Goal: Task Accomplishment & Management: Manage account settings

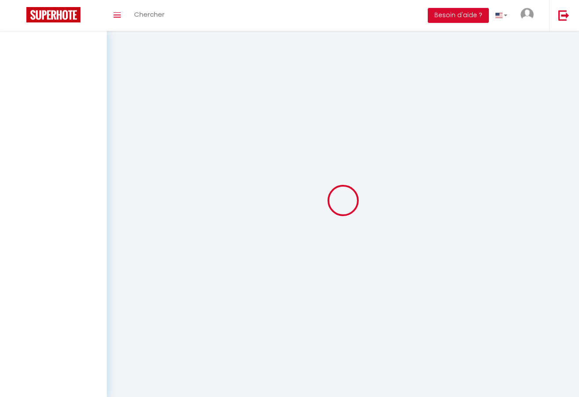
select select
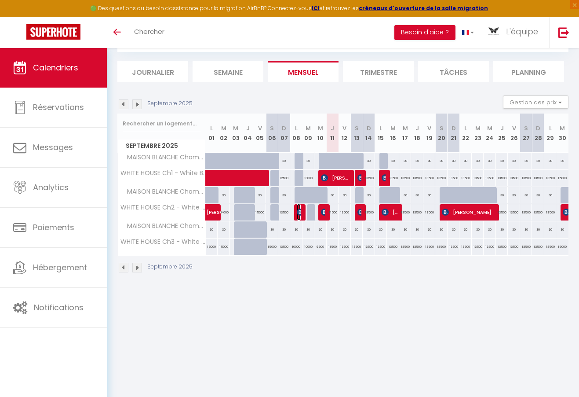
click at [300, 212] on img at bounding box center [300, 212] width 7 height 7
select select "OK"
select select "KO"
select select "0"
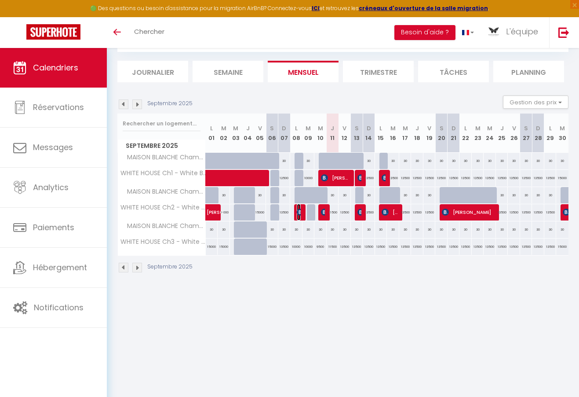
select select "1"
select select
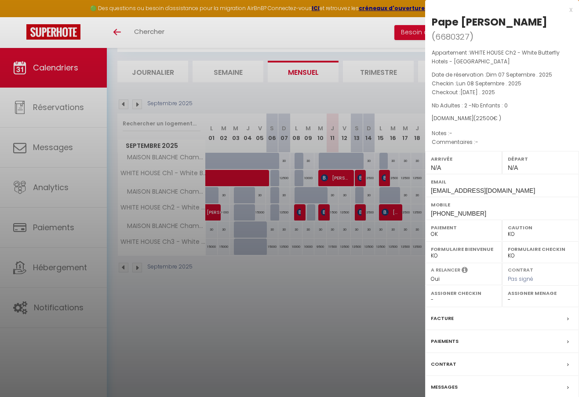
click at [326, 210] on div at bounding box center [289, 198] width 579 height 397
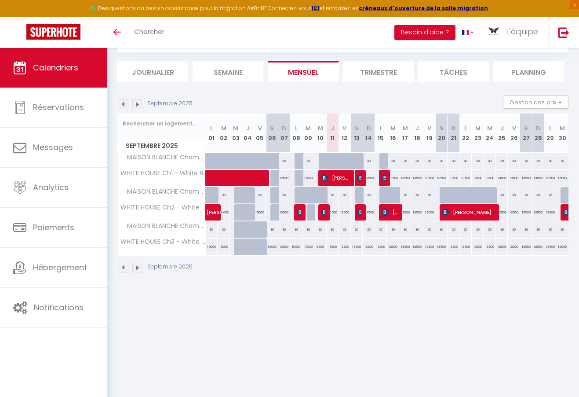
click at [327, 210] on div "11500" at bounding box center [333, 212] width 12 height 16
type input "11500"
type input "Jeu 11 Septembre 2025"
type input "Ven 12 Septembre 2025"
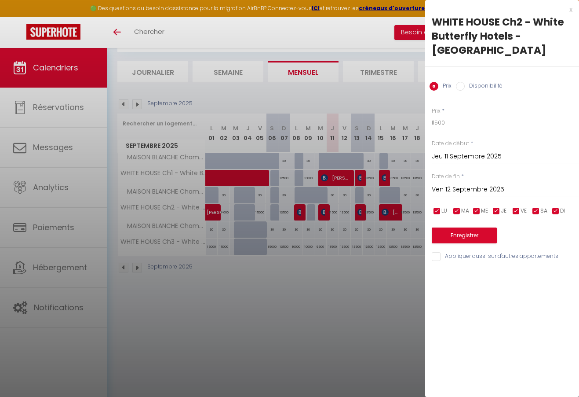
click at [324, 211] on div at bounding box center [289, 198] width 579 height 397
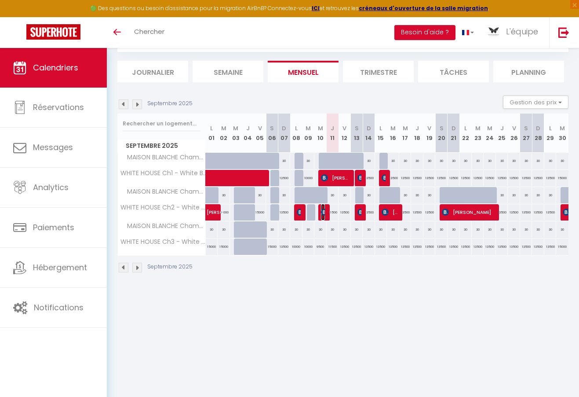
click at [324, 211] on img at bounding box center [324, 212] width 7 height 7
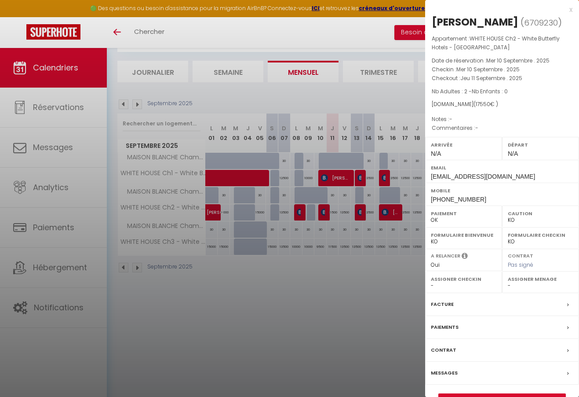
click at [359, 246] on div at bounding box center [289, 198] width 579 height 397
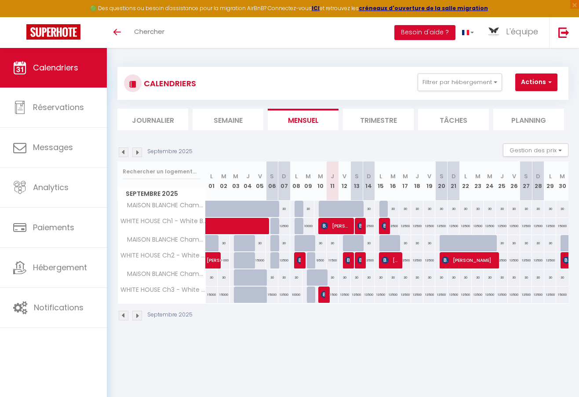
scroll to position [48, 0]
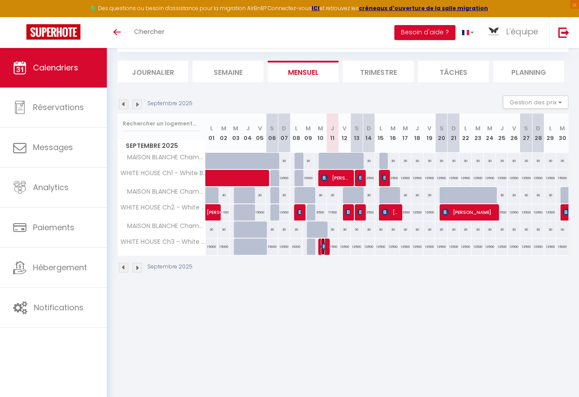
click at [325, 248] on img at bounding box center [324, 246] width 7 height 7
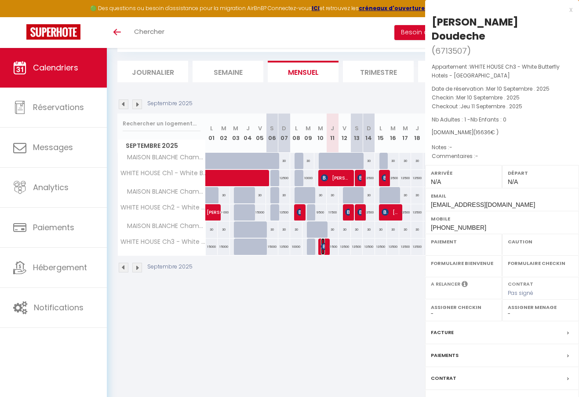
select select "OK"
select select "KO"
select select "0"
select select "1"
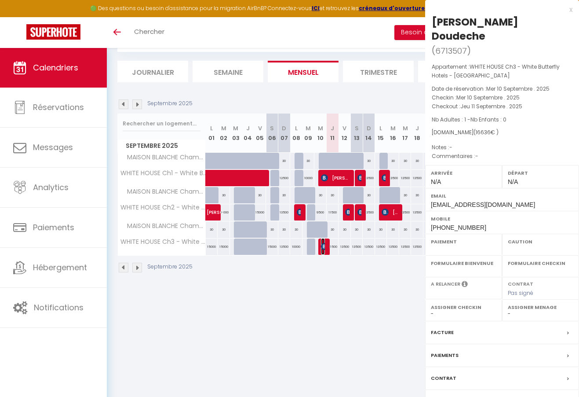
select select
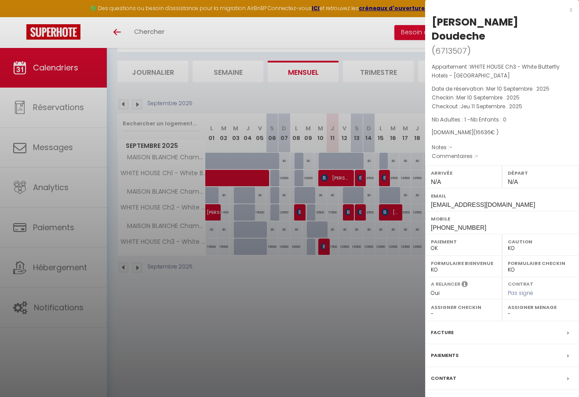
click at [351, 196] on div at bounding box center [289, 198] width 579 height 397
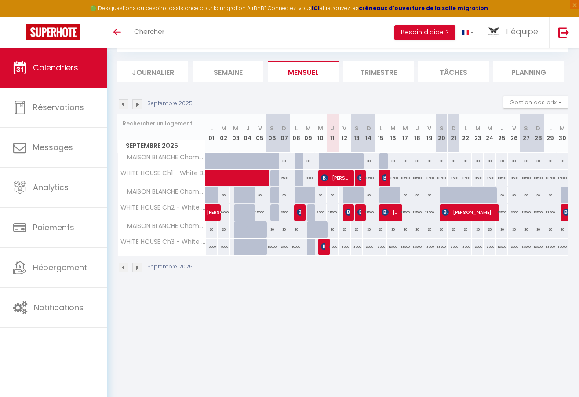
click at [333, 214] on div "11500" at bounding box center [333, 212] width 12 height 16
type input "11500"
type input "Jeu 11 Septembre 2025"
type input "Ven 12 Septembre 2025"
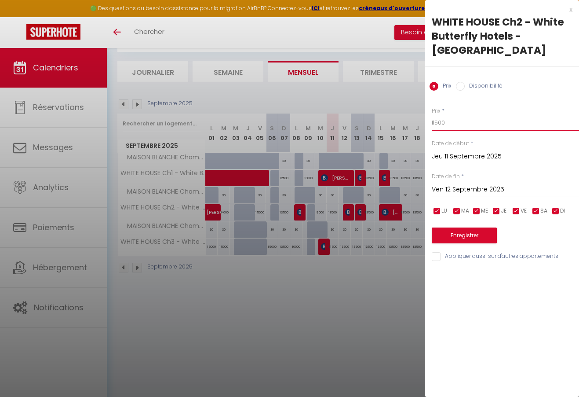
drag, startPoint x: 449, startPoint y: 111, endPoint x: 383, endPoint y: 101, distance: 66.8
click at [383, 101] on body "🟢 Des questions ou besoin d'assistance pour la migration AirBnB? Connectez-vous…" at bounding box center [289, 198] width 579 height 397
type input "9000"
click at [467, 227] on button "Enregistrer" at bounding box center [464, 235] width 65 height 16
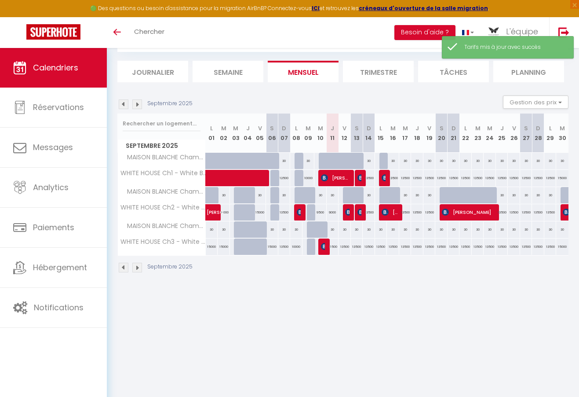
click at [333, 249] on div "11500" at bounding box center [333, 246] width 12 height 16
type input "11500"
type input "Jeu 11 Septembre 2025"
type input "Ven 12 Septembre 2025"
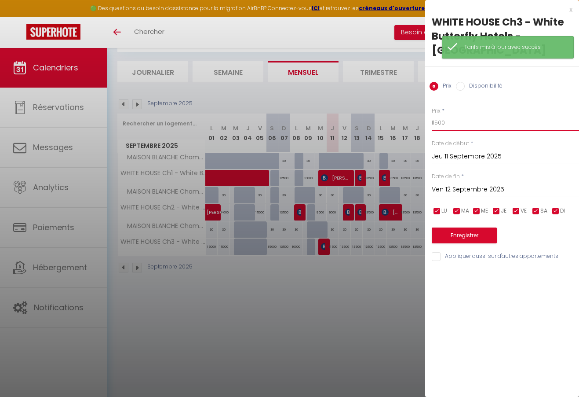
drag, startPoint x: 465, startPoint y: 109, endPoint x: 325, endPoint y: 89, distance: 141.3
click at [325, 89] on body "🟢 Des questions ou besoin d'assistance pour la migration AirBnB? Connectez-vous…" at bounding box center [289, 198] width 579 height 397
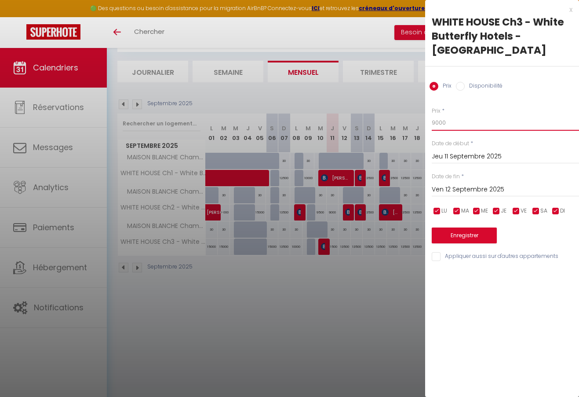
type input "9000"
click at [469, 227] on button "Enregistrer" at bounding box center [464, 235] width 65 height 16
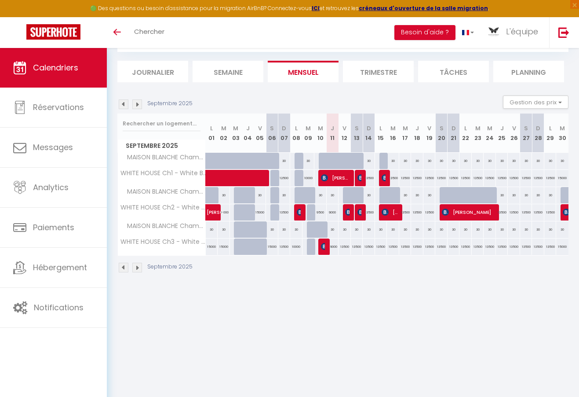
click at [346, 246] on div "13500" at bounding box center [345, 246] width 12 height 16
type input "13500"
type input "Ven 12 Septembre 2025"
type input "Sam 13 Septembre 2025"
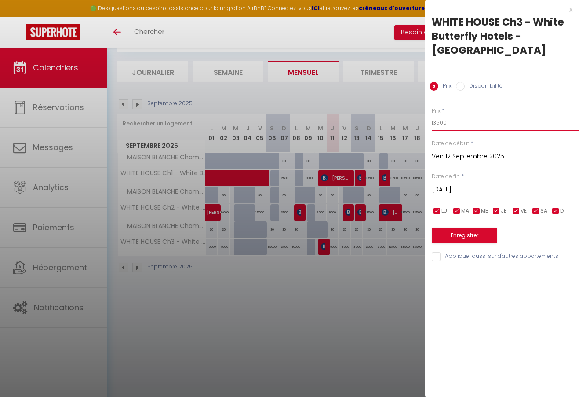
drag, startPoint x: 449, startPoint y: 111, endPoint x: 396, endPoint y: 102, distance: 54.1
click at [396, 102] on body "🟢 Des questions ou besoin d'assistance pour la migration AirBnB? Connectez-vous…" at bounding box center [289, 198] width 579 height 397
type input "12000"
click at [462, 227] on button "Enregistrer" at bounding box center [464, 235] width 65 height 16
